Goal: Task Accomplishment & Management: Use online tool/utility

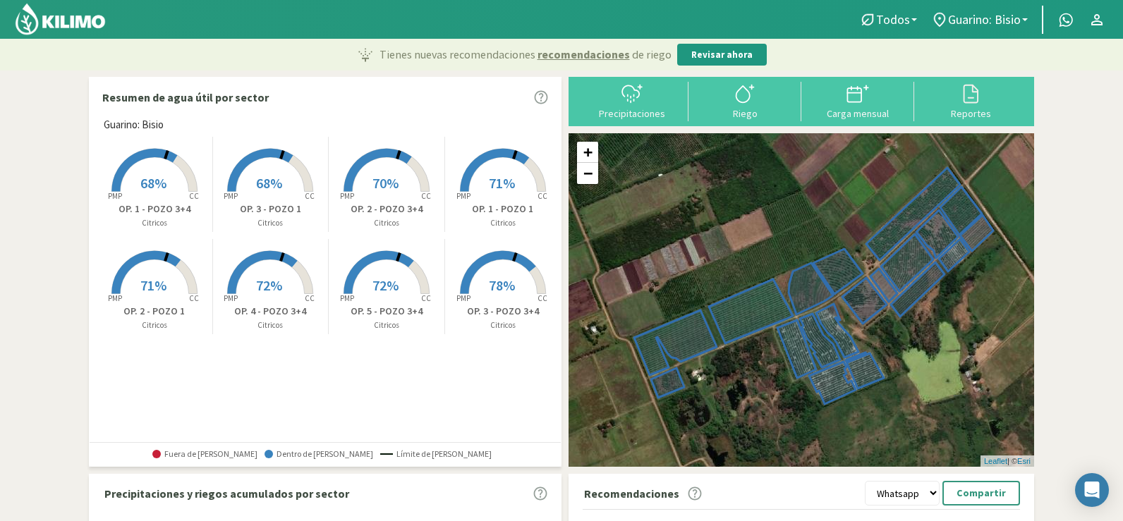
select select "1: Object"
click at [736, 114] on div "Riego" at bounding box center [745, 114] width 104 height 10
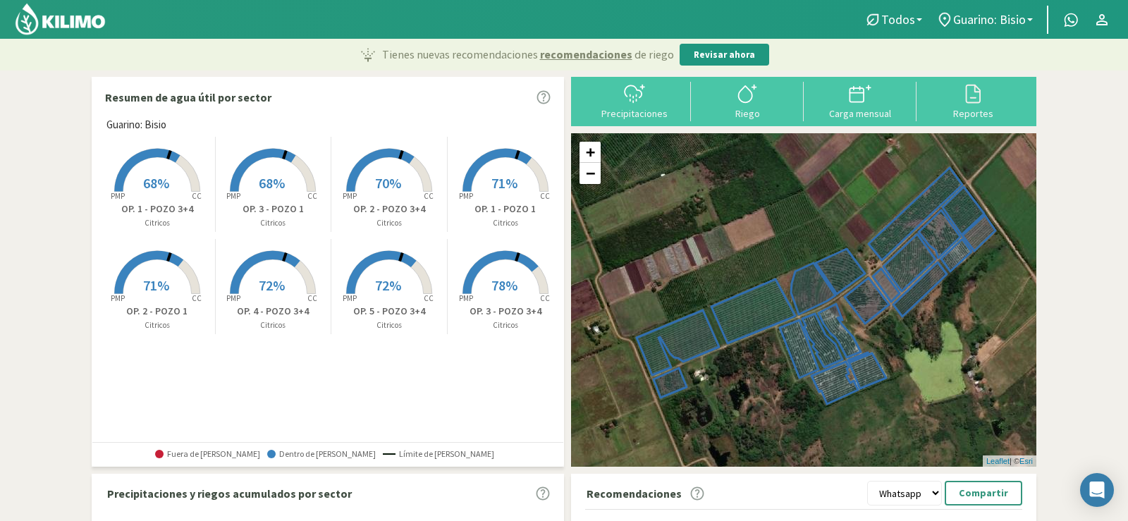
select select "1: Object"
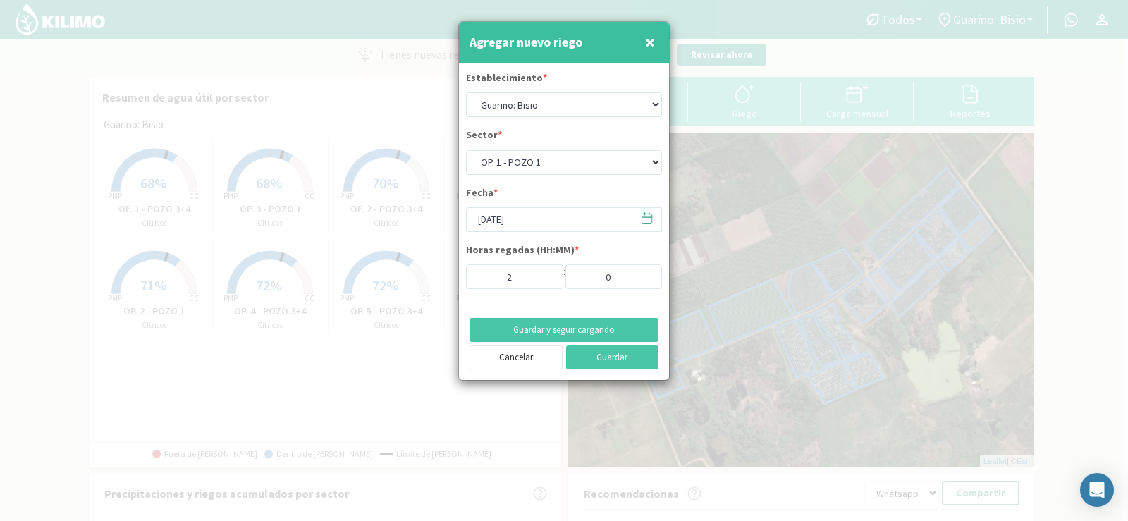
drag, startPoint x: 906, startPoint y: 243, endPoint x: 884, endPoint y: 202, distance: 47.3
click at [896, 236] on div at bounding box center [564, 260] width 1128 height 521
drag, startPoint x: 644, startPoint y: 42, endPoint x: 750, endPoint y: 96, distance: 119.5
click at [644, 43] on button "×" at bounding box center [650, 42] width 17 height 28
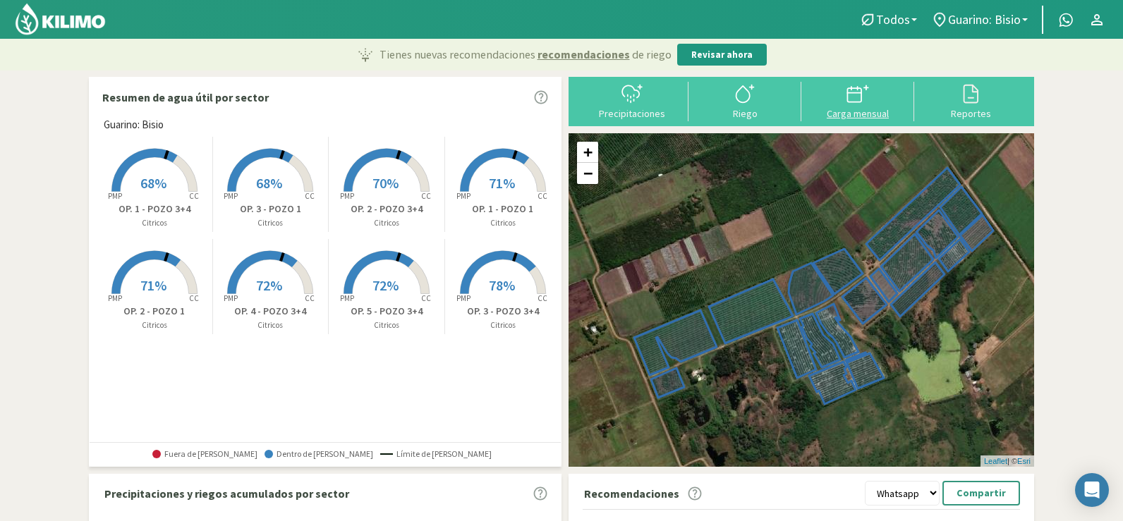
click at [868, 114] on div "Carga mensual" at bounding box center [857, 114] width 104 height 10
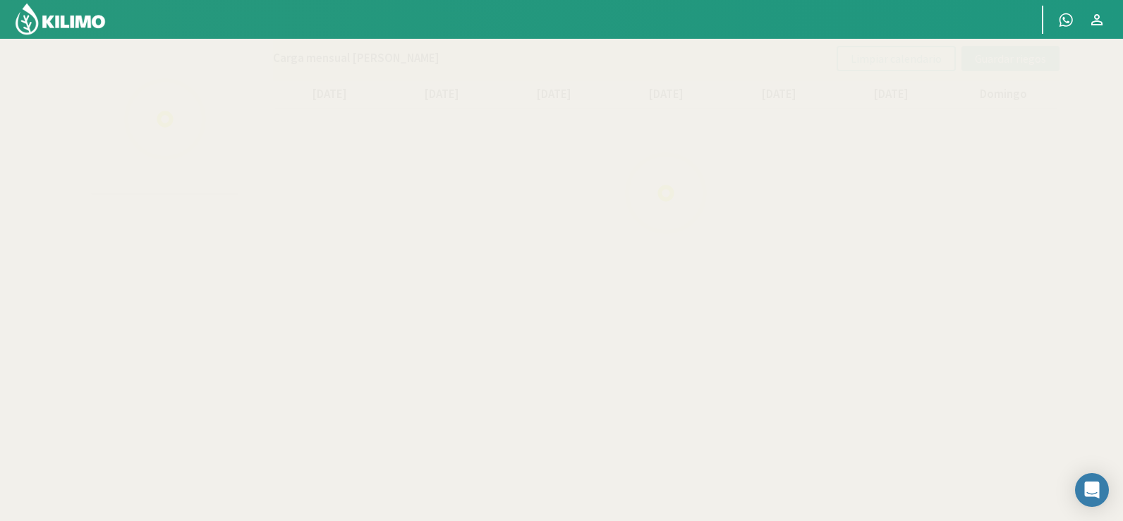
select select "1: Object"
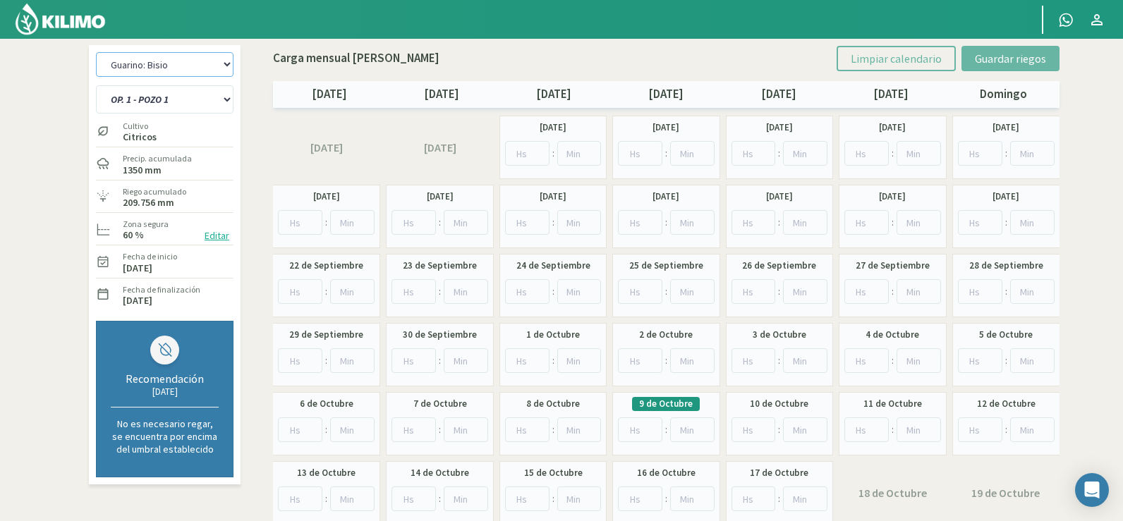
click at [157, 67] on select "[PERSON_NAME]: [PERSON_NAME]: [PERSON_NAME]: [PERSON_NAME]: Quinta 102 [PERSON_…" at bounding box center [165, 64] width 138 height 25
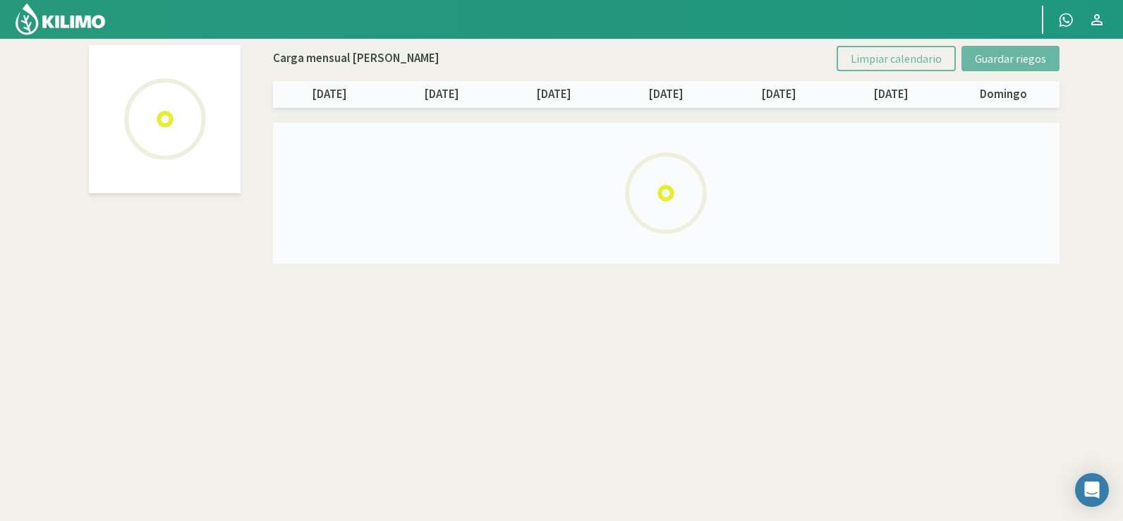
select select "6: Object"
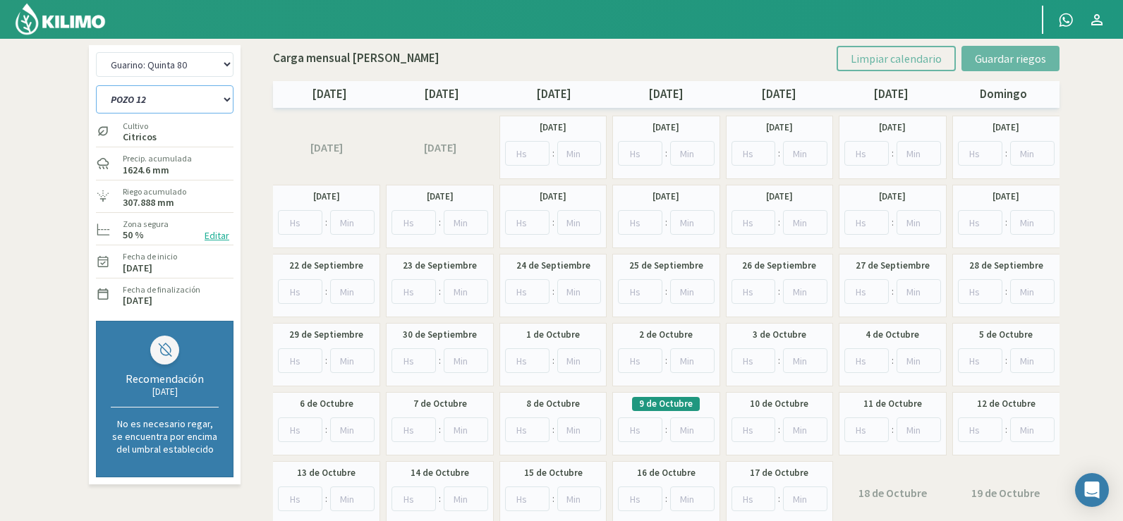
click at [179, 102] on select "POZO 12 POZO 19 Pozo 1 [PERSON_NAME] POZO 23 Pozo 66 POZO 94+96 [GEOGRAPHIC_DAT…" at bounding box center [165, 99] width 138 height 28
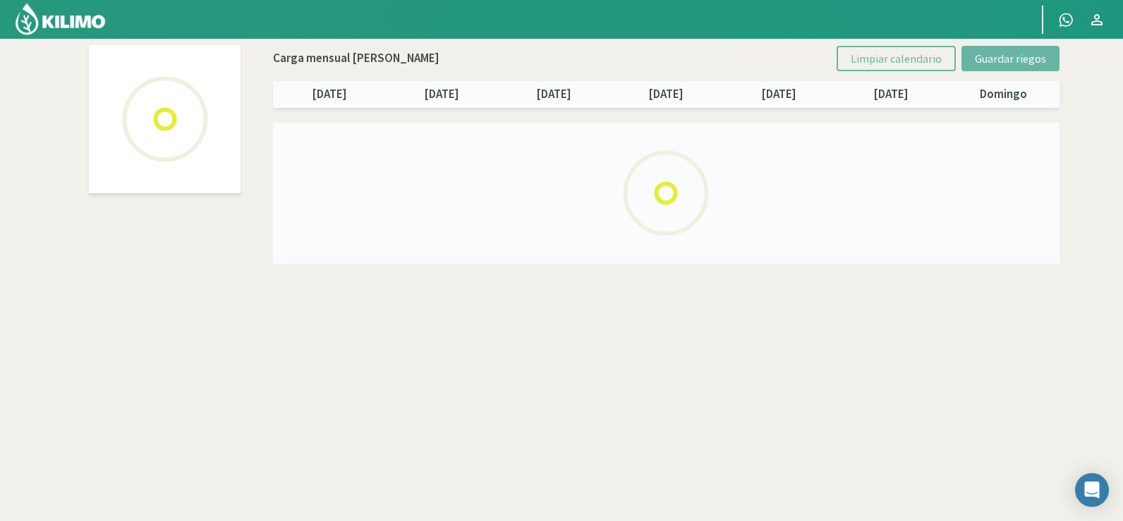
select select "6: Object"
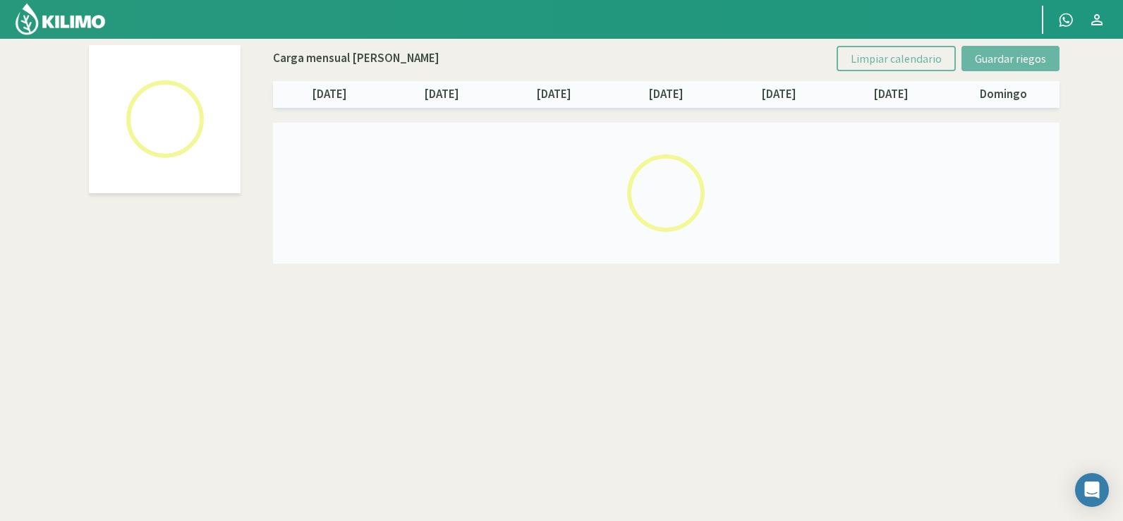
select select "7: Object"
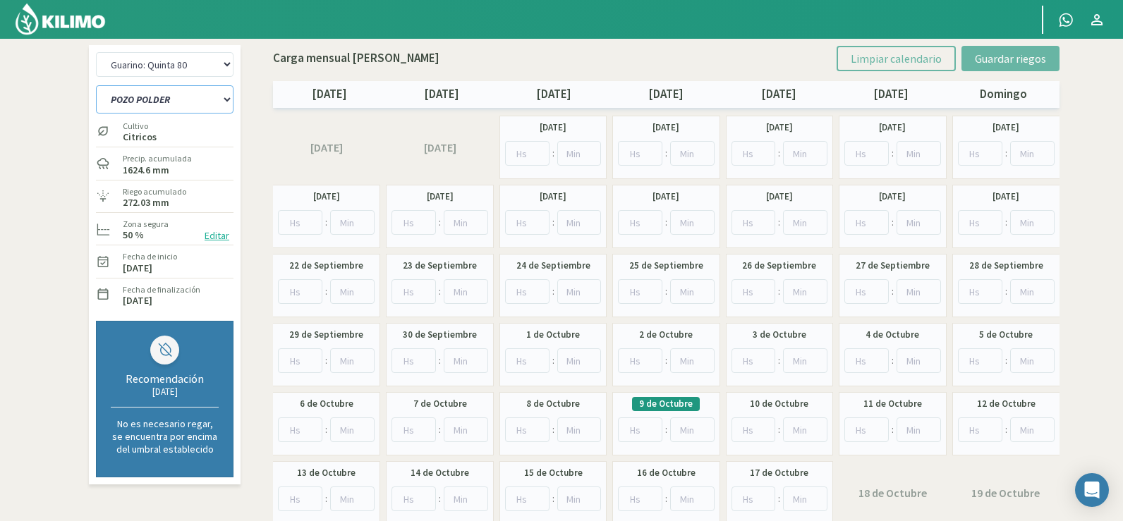
click at [181, 98] on select "POZO 12 POZO 19 Pozo 1 [PERSON_NAME] POZO 23 Pozo 66 POZO 94+96 [GEOGRAPHIC_DAT…" at bounding box center [165, 99] width 138 height 28
click at [96, 85] on select "POZO 12 POZO 19 Pozo 1 [PERSON_NAME] POZO 23 Pozo 66 POZO 94+96 [GEOGRAPHIC_DAT…" at bounding box center [165, 99] width 138 height 28
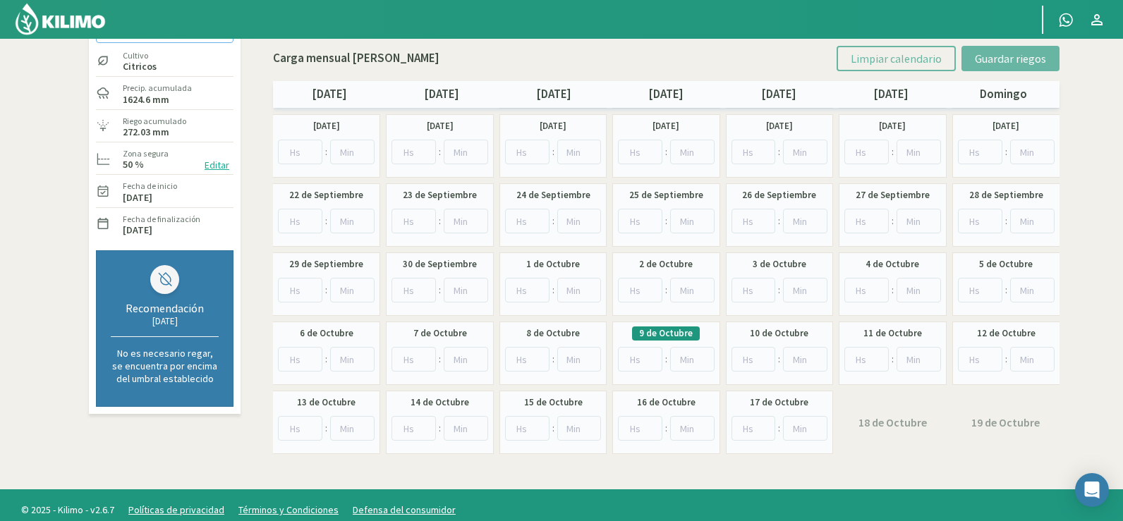
scroll to position [81, 0]
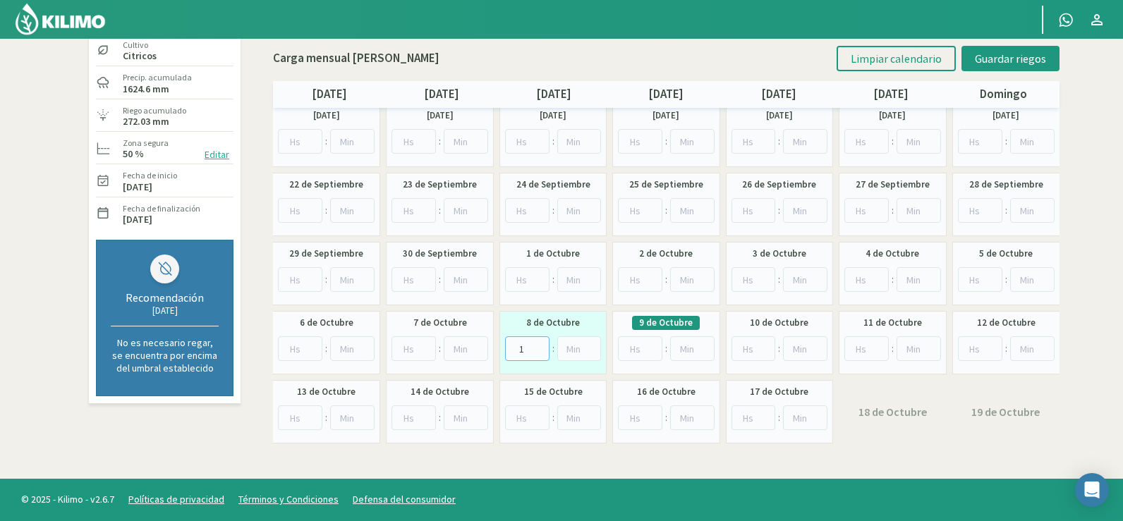
click at [537, 342] on input "1" at bounding box center [527, 348] width 44 height 25
type input "2"
click at [537, 343] on input "2" at bounding box center [527, 348] width 44 height 25
type input "0"
click at [588, 350] on input "0" at bounding box center [579, 348] width 44 height 25
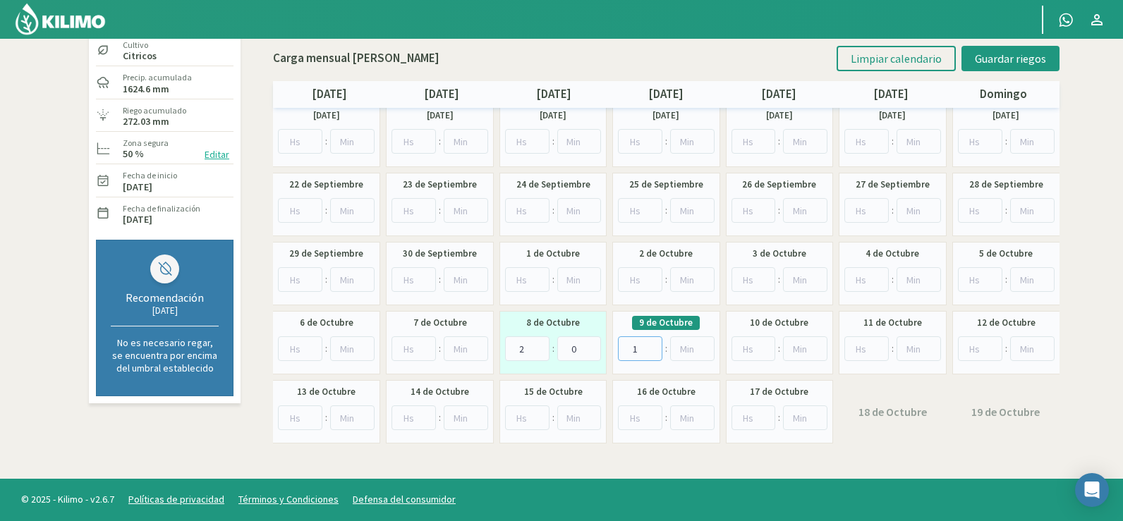
click at [650, 345] on input "1" at bounding box center [640, 348] width 44 height 25
type input "2"
click at [649, 346] on input "2" at bounding box center [640, 348] width 44 height 25
type input "0"
click at [702, 354] on input "0" at bounding box center [692, 348] width 44 height 25
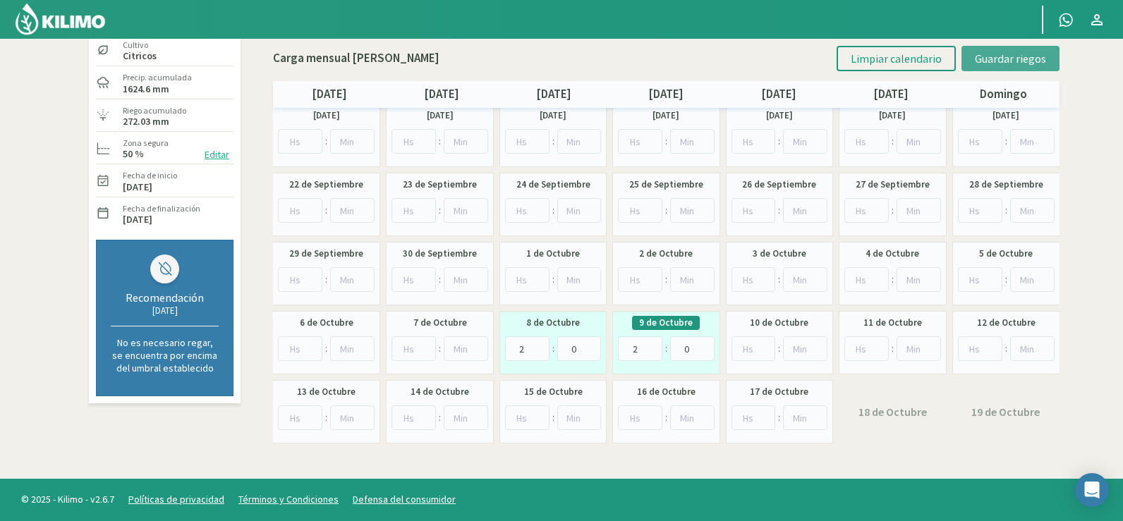
click at [992, 60] on span "Guardar riegos" at bounding box center [1010, 58] width 71 height 14
